Goal: Check status

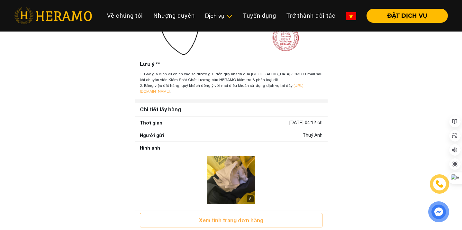
scroll to position [160, 0]
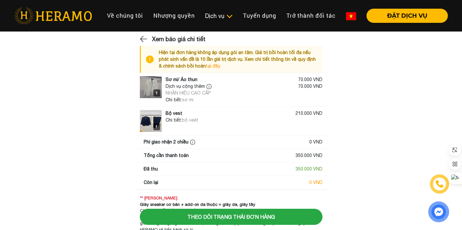
click at [140, 36] on img at bounding box center [144, 39] width 8 height 10
click at [125, 127] on main "Xem báo giá chi tiết Hiện tại đơn hàng không áp dụng gói an tâm. Giá trị bồi ho…" at bounding box center [231, 140] width 462 height 210
